Goal: Task Accomplishment & Management: Use online tool/utility

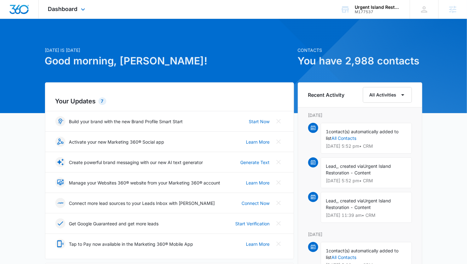
click at [79, 8] on div "Dashboard Apps Reputation Websites Forms CRM Email Social Content Ads Intellige…" at bounding box center [68, 9] width 58 height 19
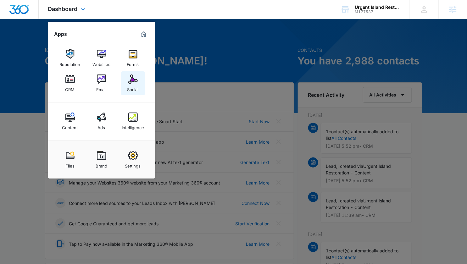
click at [132, 83] on img at bounding box center [132, 78] width 9 height 9
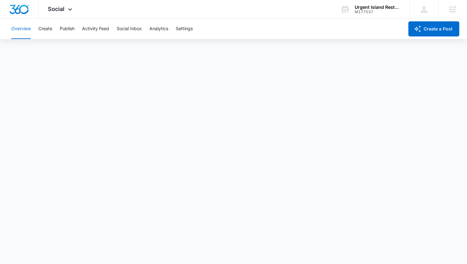
scroll to position [2, 0]
click at [88, 30] on button "Activity Feed" at bounding box center [95, 29] width 27 height 20
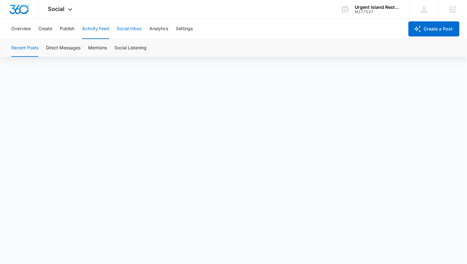
click at [129, 30] on button "Social Inbox" at bounding box center [129, 29] width 25 height 20
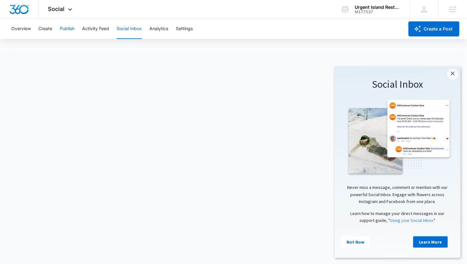
click at [72, 28] on button "Publish" at bounding box center [67, 29] width 15 height 20
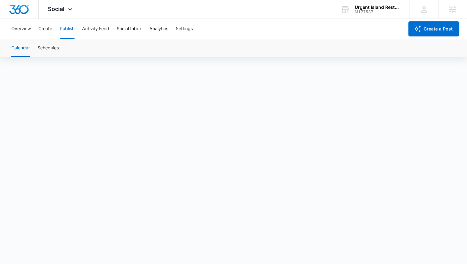
scroll to position [4, 0]
click at [47, 30] on button "Create" at bounding box center [45, 29] width 14 height 20
click at [60, 47] on button "Approvals" at bounding box center [61, 48] width 21 height 18
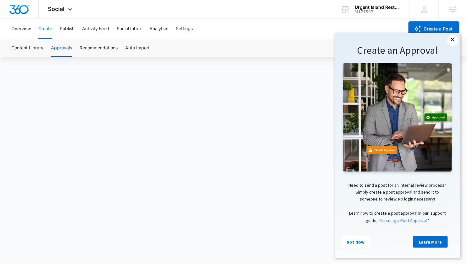
click at [452, 40] on link "×" at bounding box center [452, 39] width 11 height 11
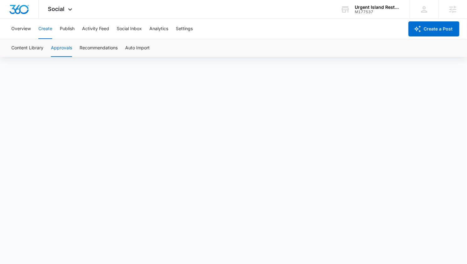
scroll to position [0, 0]
